Goal: Find specific fact: Find specific fact

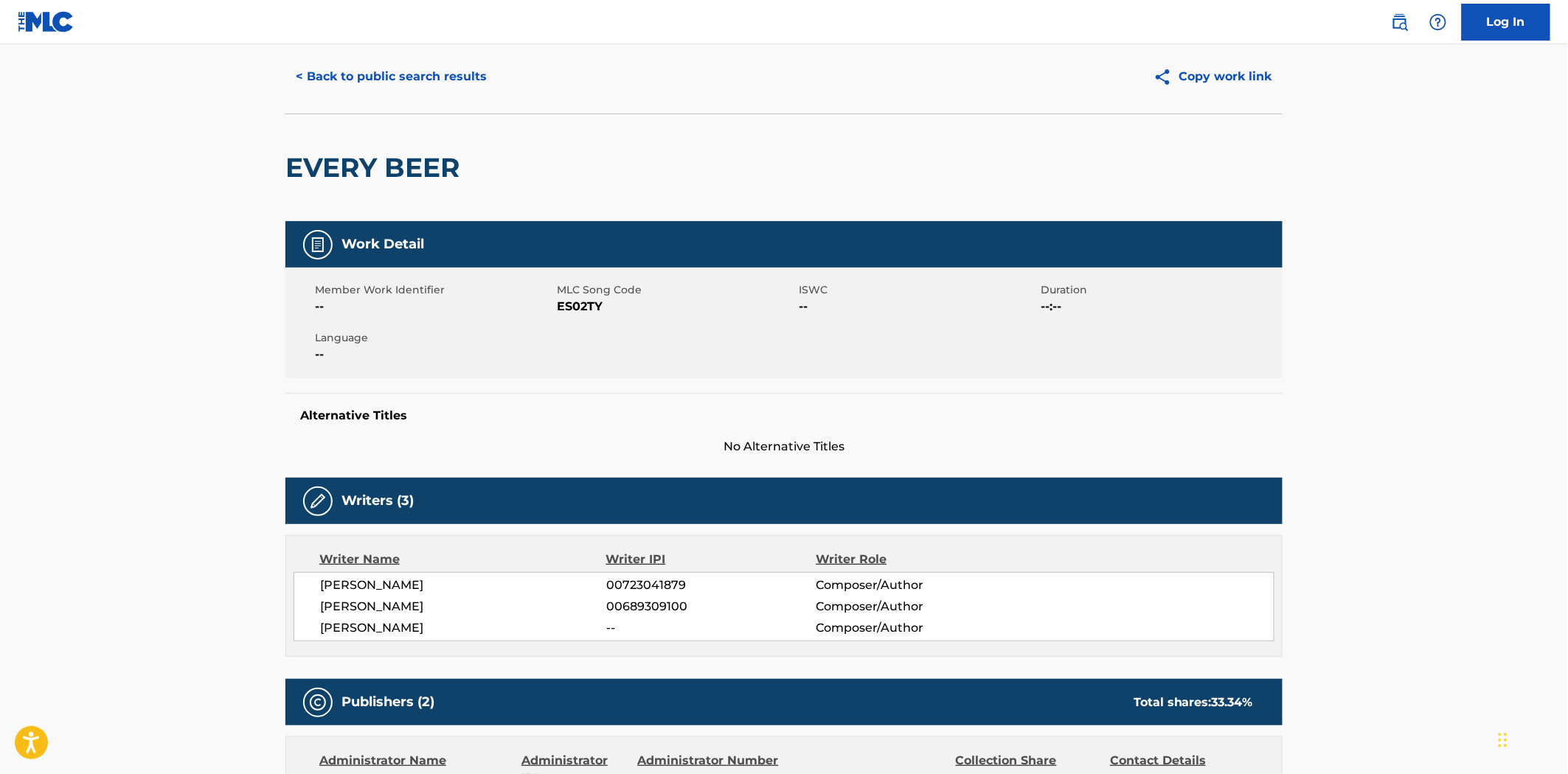
click at [351, 56] on div "< Back to public search results Copy work link" at bounding box center [784, 76] width 997 height 73
click at [347, 77] on button "< Back to public search results" at bounding box center [391, 77] width 212 height 37
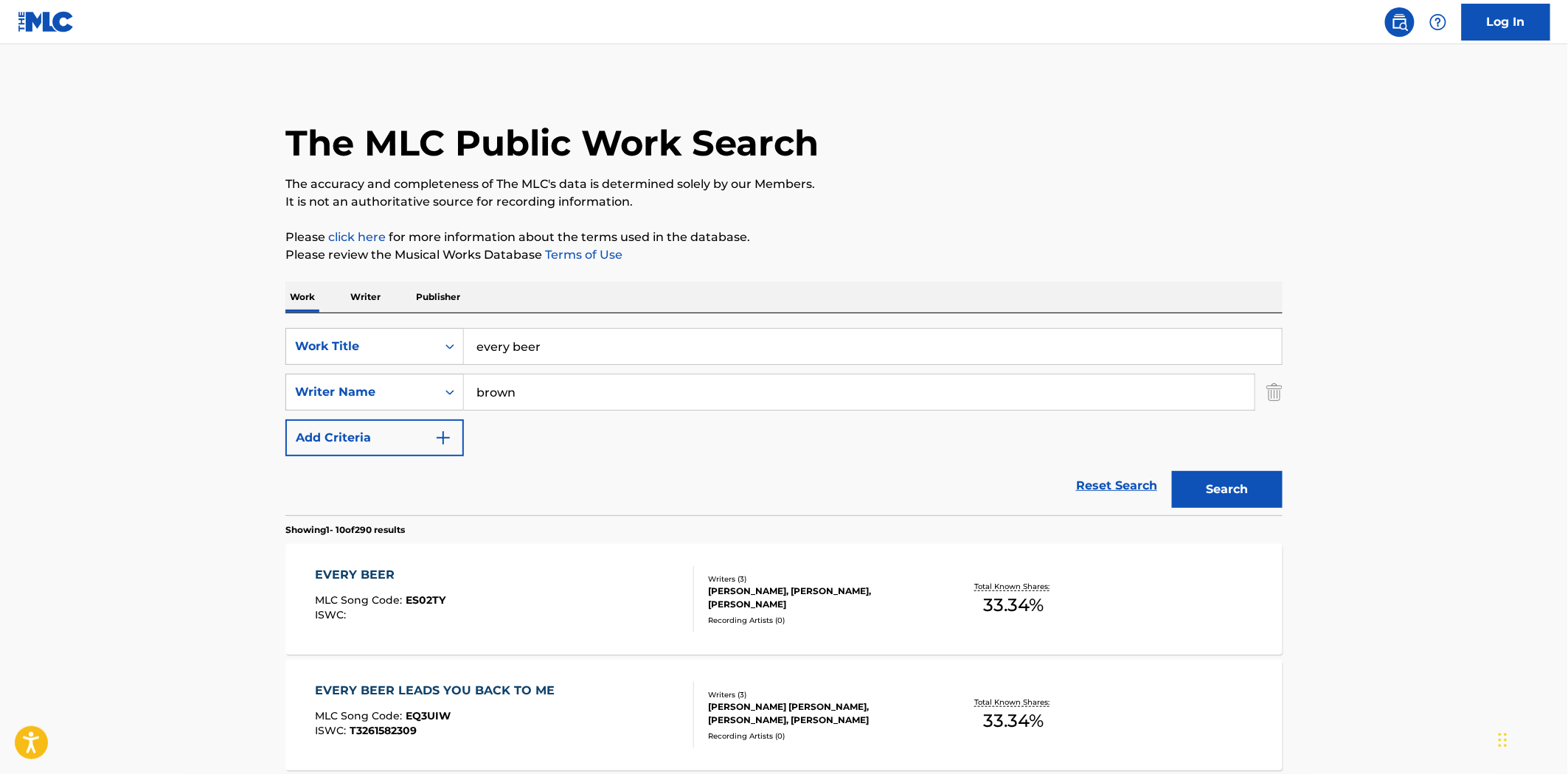
click at [500, 354] on input "every beer" at bounding box center [873, 347] width 818 height 36
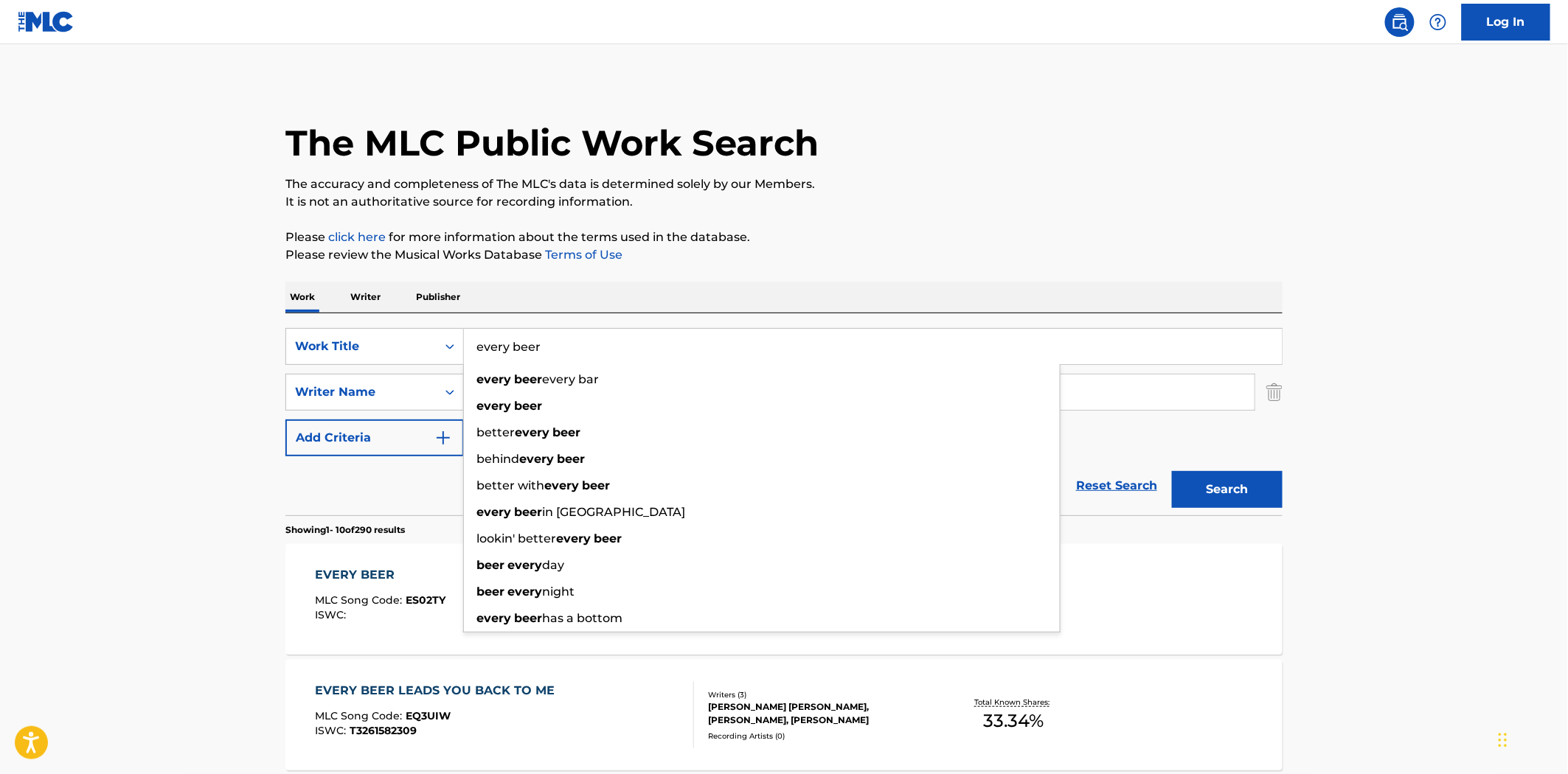
click at [500, 354] on input "every beer" at bounding box center [873, 347] width 818 height 36
click at [502, 354] on input "every beer" at bounding box center [873, 347] width 818 height 36
type input "who else"
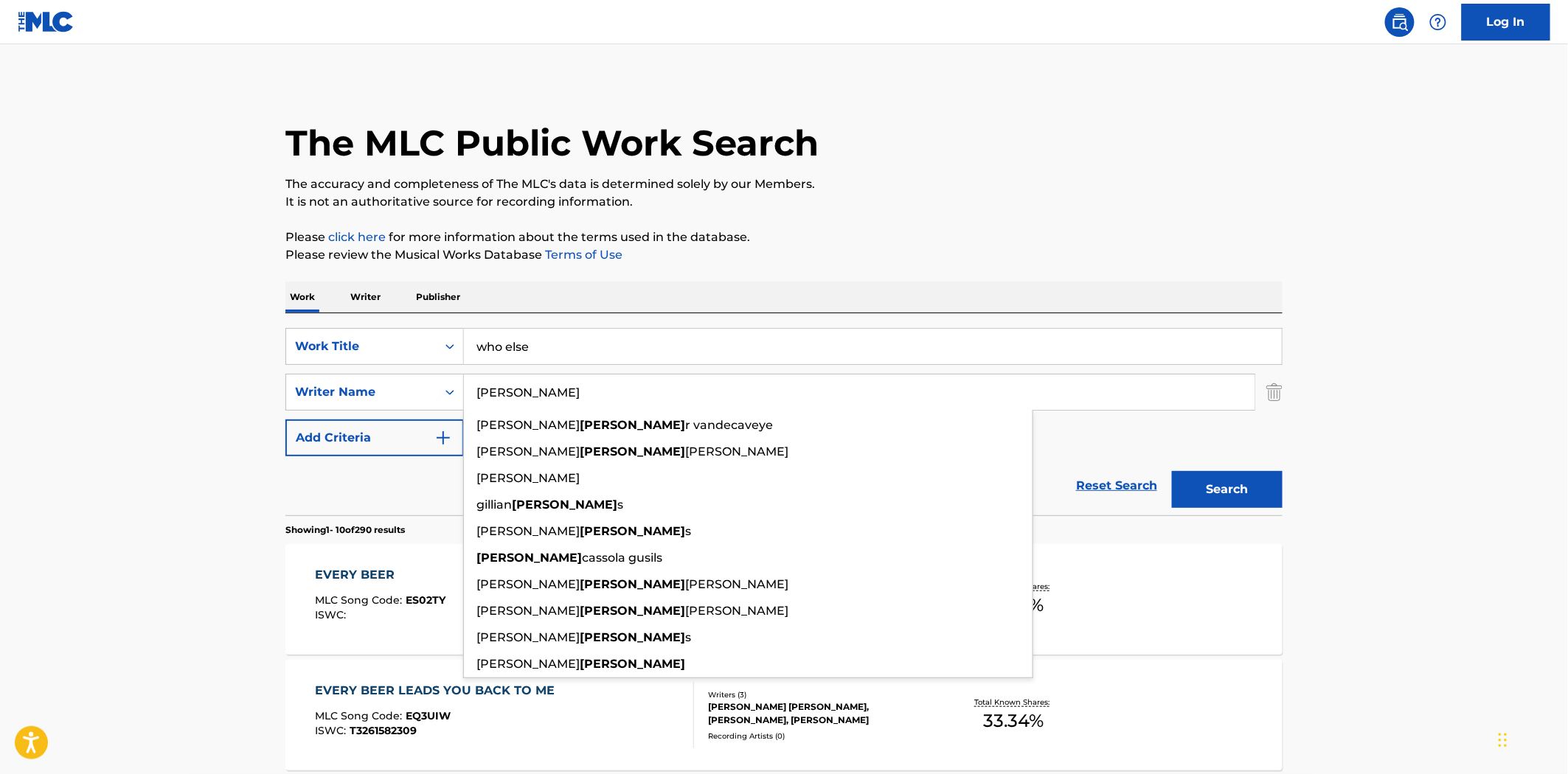
type input "[PERSON_NAME]"
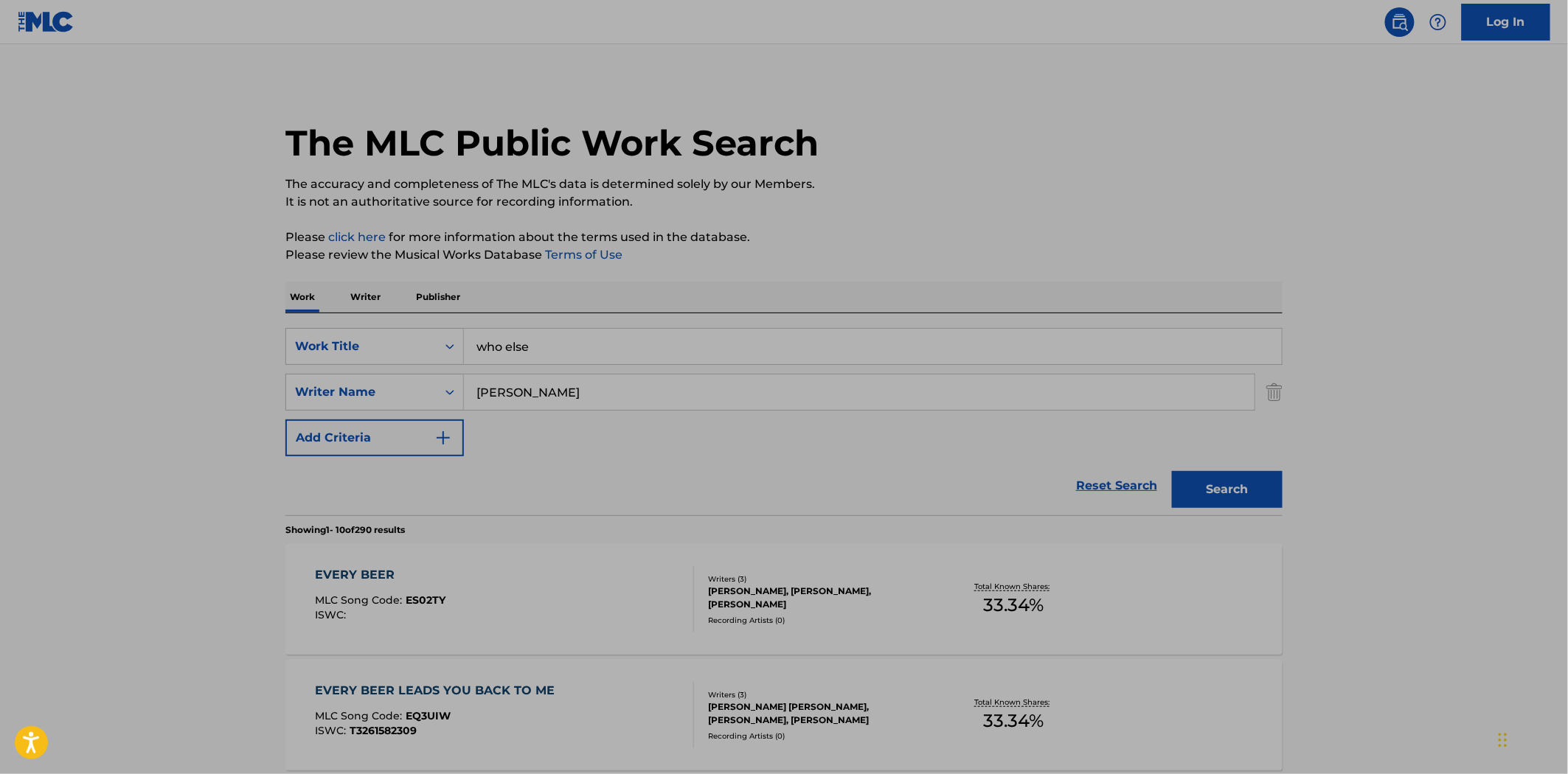
drag, startPoint x: 1249, startPoint y: 66, endPoint x: 1251, endPoint y: 118, distance: 52.0
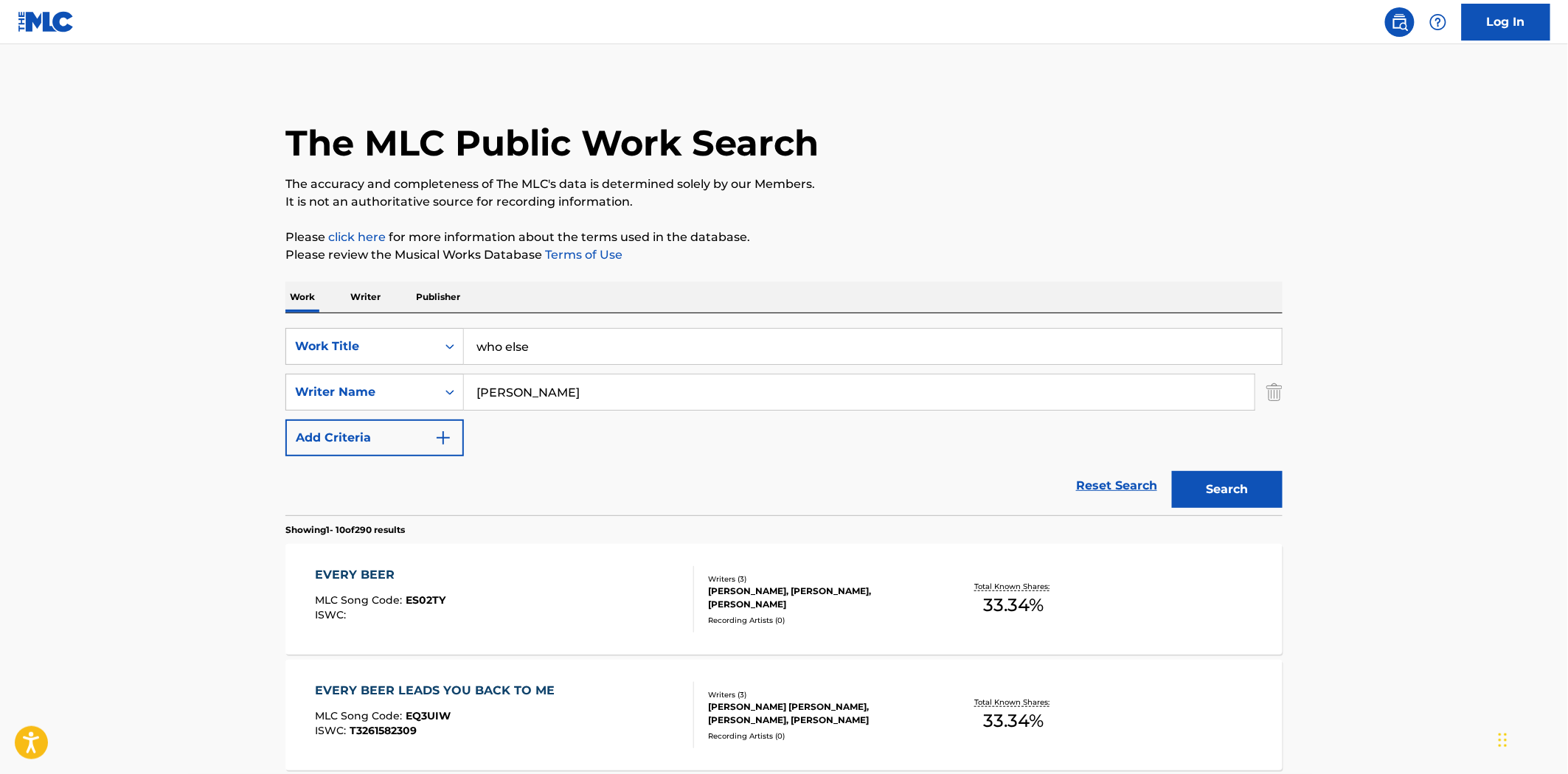
click at [1219, 478] on button "Search" at bounding box center [1227, 490] width 111 height 37
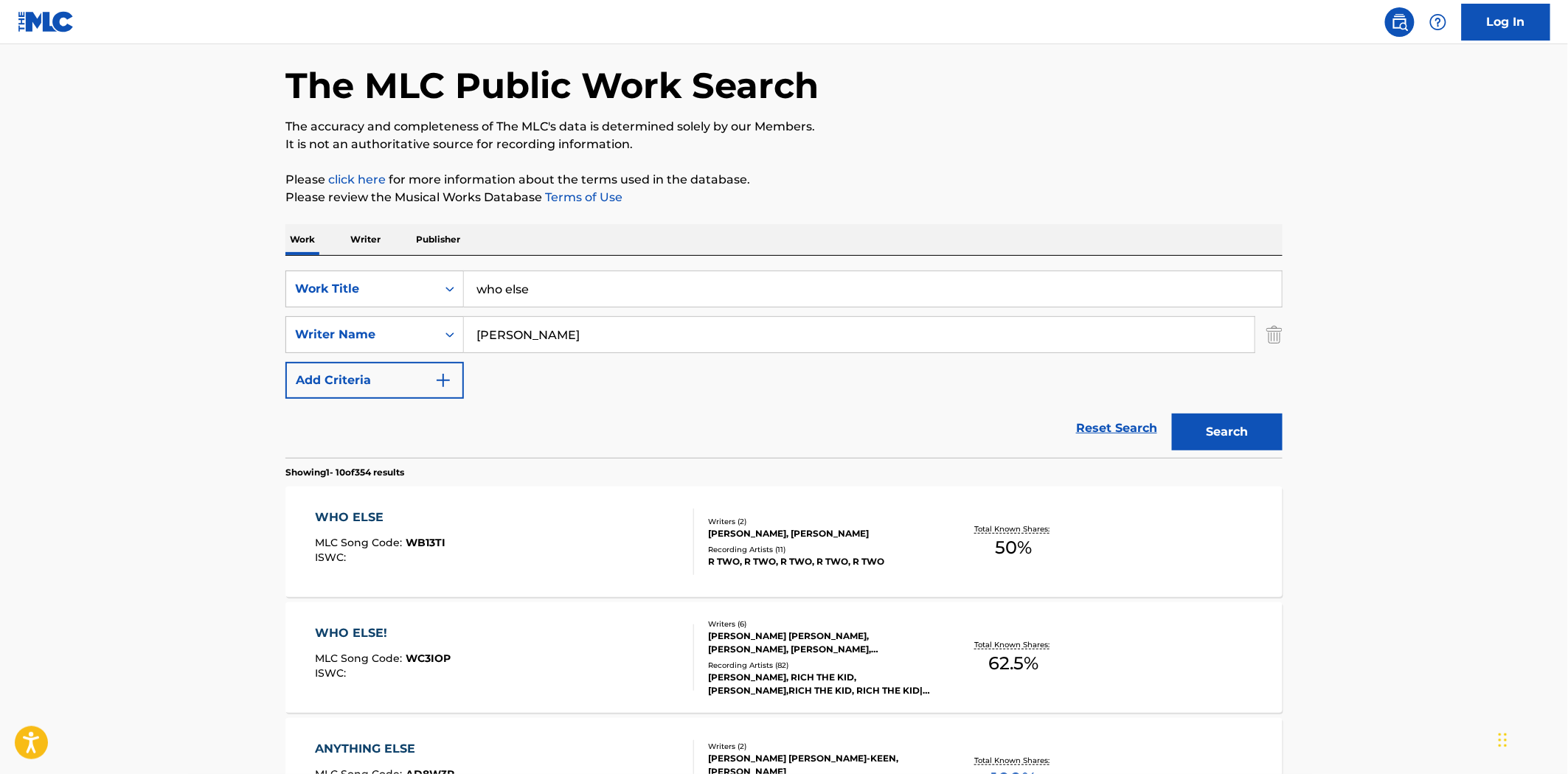
scroll to position [82, 0]
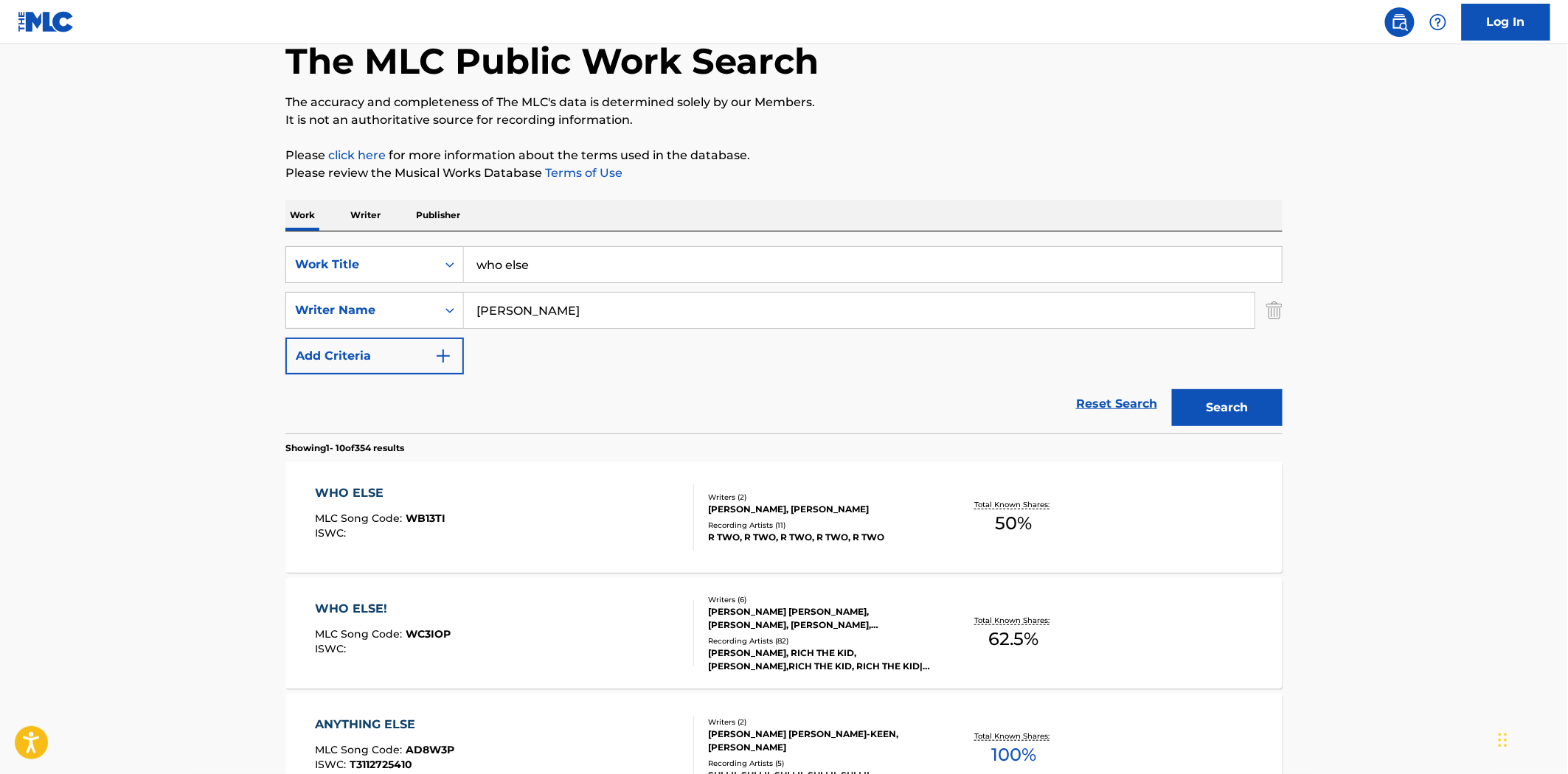
click at [386, 623] on div "WHO ELSE! MLC Song Code : WC3IOP ISWC :" at bounding box center [384, 633] width 136 height 66
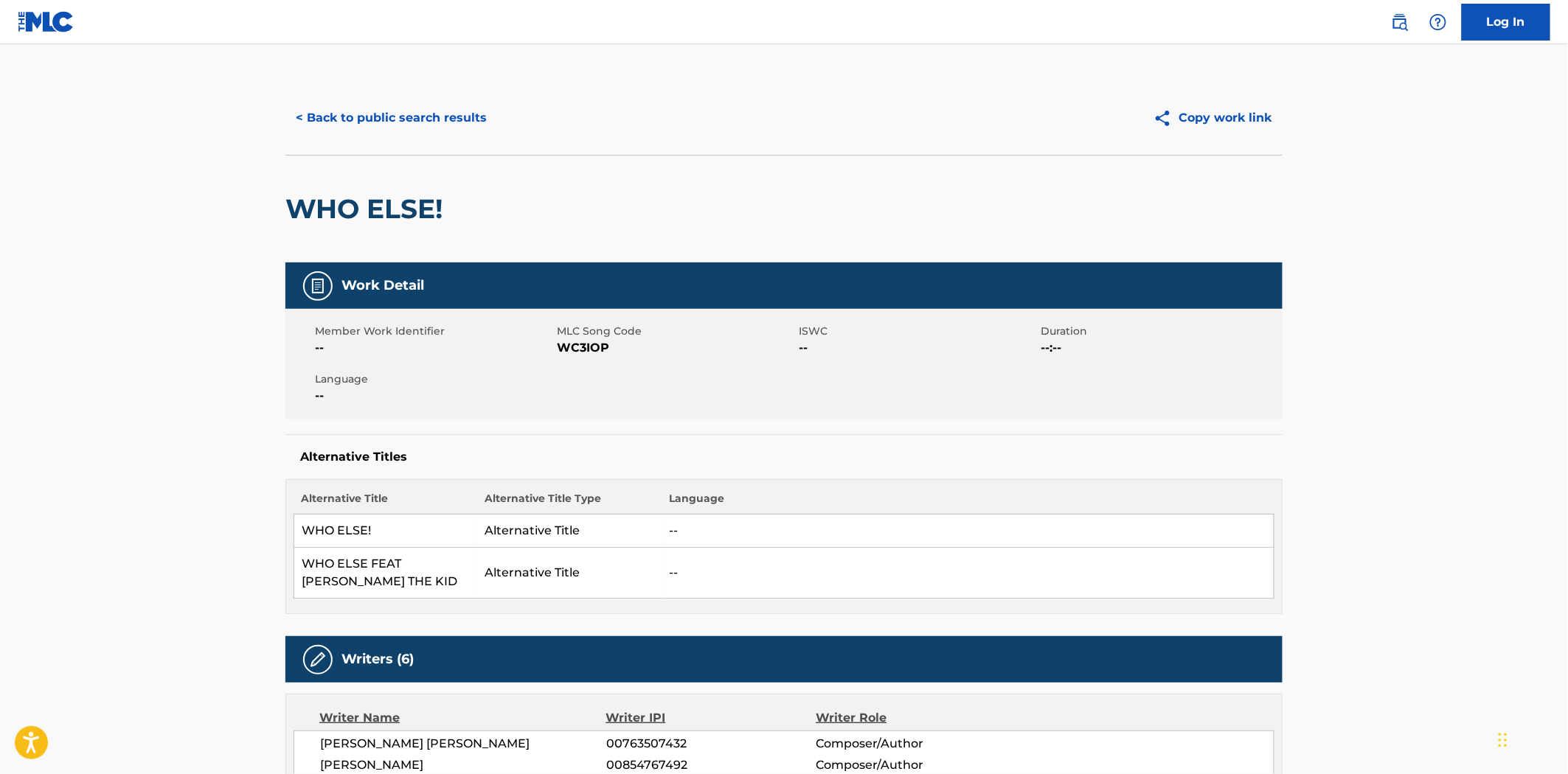
click at [581, 361] on div "Member Work Identifier -- MLC Song Code WC3IOP ISWC -- Duration --:-- Language …" at bounding box center [784, 364] width 997 height 111
click at [581, 344] on span "WC3IOP" at bounding box center [676, 348] width 239 height 17
copy span "WC3IOP"
drag, startPoint x: 658, startPoint y: 365, endPoint x: 625, endPoint y: 359, distance: 33.5
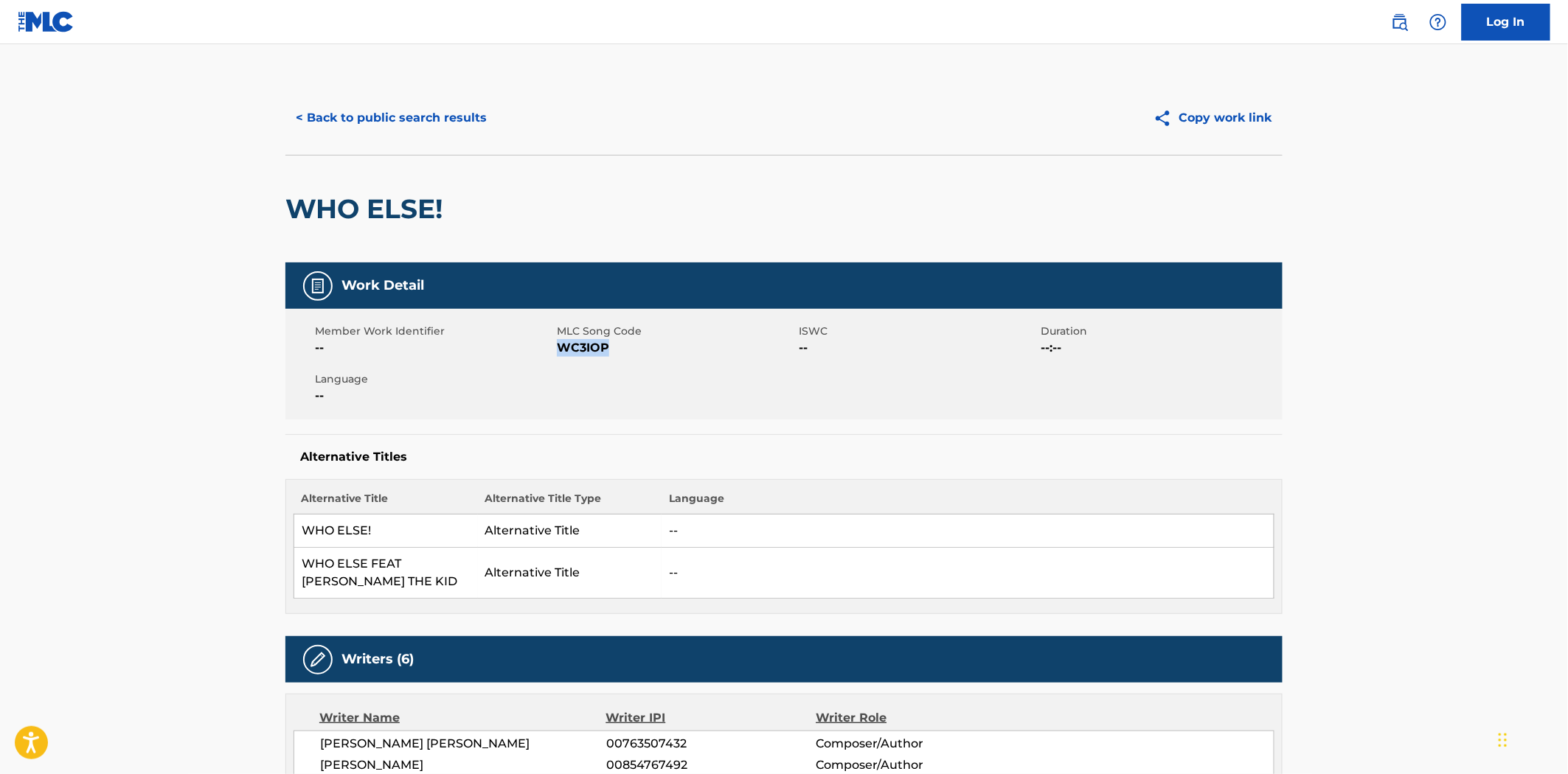
click at [658, 365] on div "Member Work Identifier -- MLC Song Code WC3IOP ISWC -- Duration --:-- Language …" at bounding box center [784, 364] width 997 height 111
click at [581, 337] on div "MLC Song Code WC3IOP" at bounding box center [678, 340] width 242 height 33
click at [581, 337] on span "MLC Song Code" at bounding box center [676, 331] width 239 height 16
click at [584, 343] on span "WC3IOP" at bounding box center [676, 348] width 239 height 17
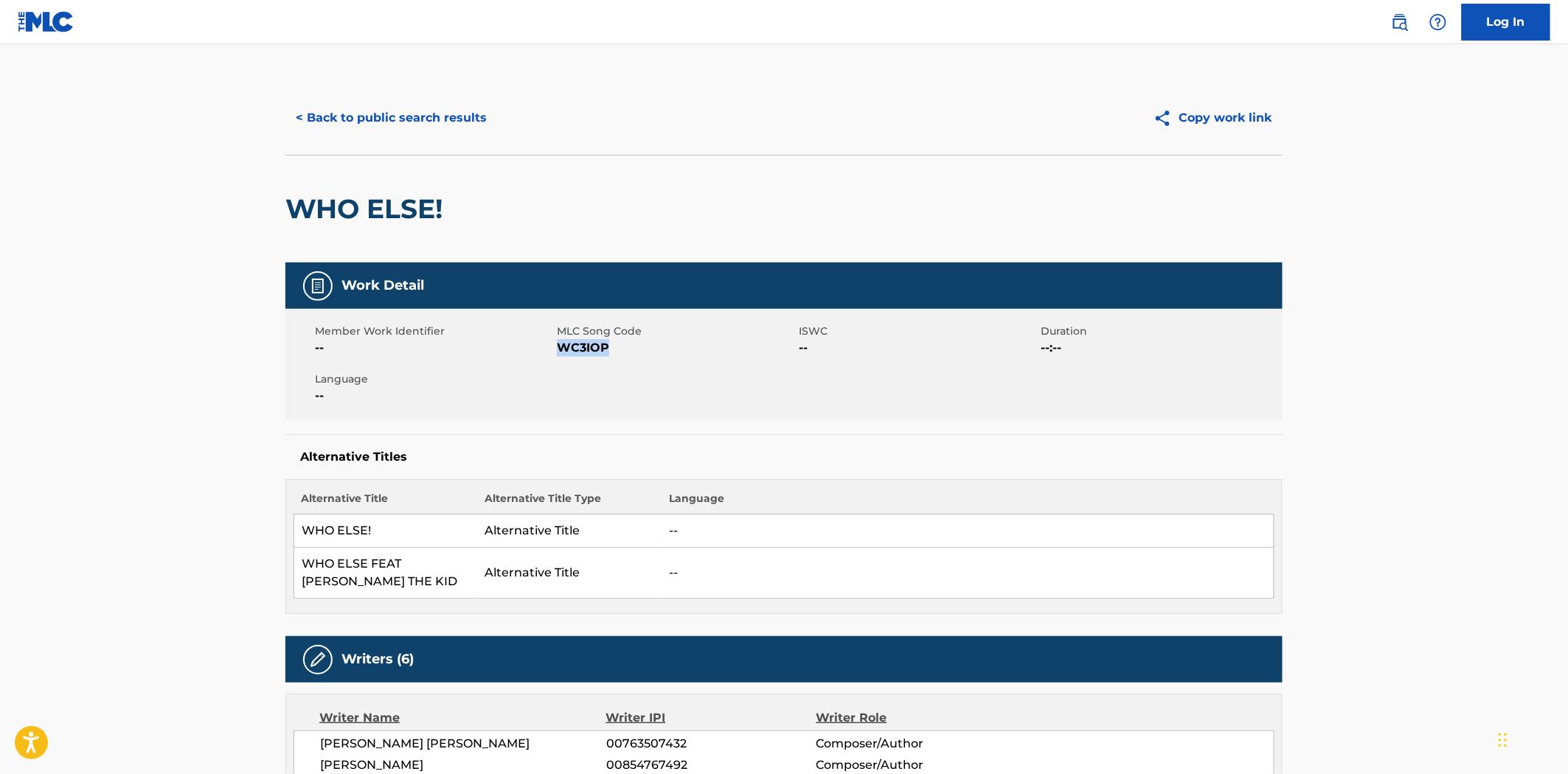
copy span "WC3IOP"
